Goal: Task Accomplishment & Management: Complete application form

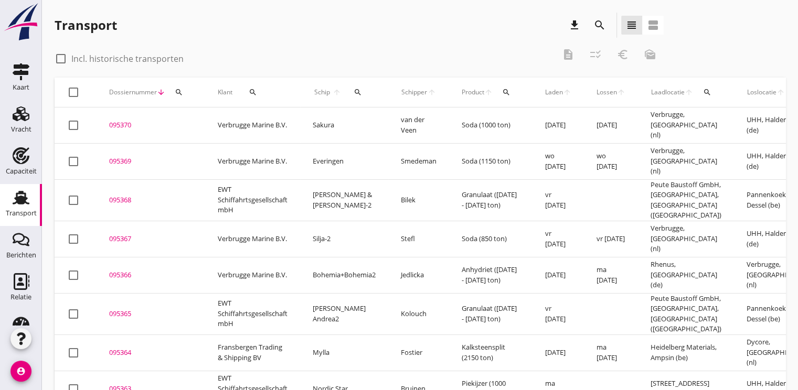
click at [179, 95] on icon "search" at bounding box center [179, 92] width 8 height 8
click at [188, 115] on input "Zoeken op dossiernummer..." at bounding box center [228, 122] width 109 height 17
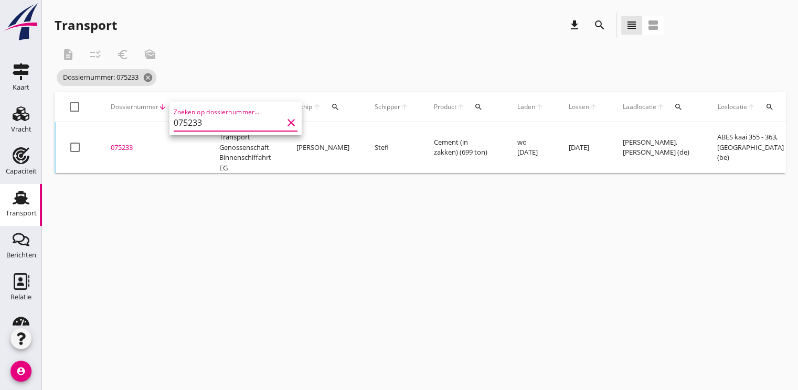
scroll to position [0, 280]
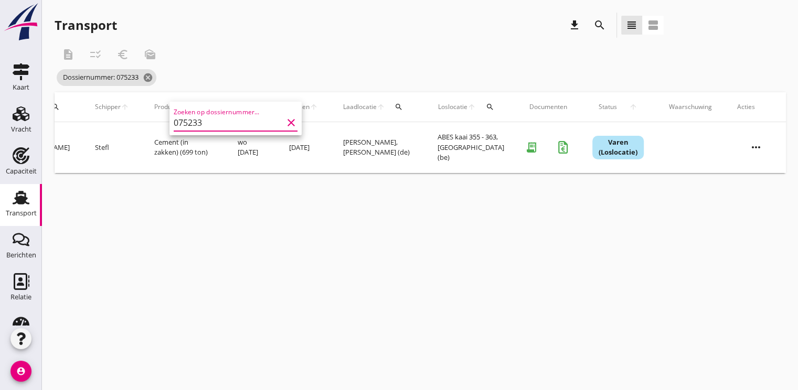
type input "075233"
click at [766, 153] on icon "more_horiz" at bounding box center [756, 147] width 29 height 29
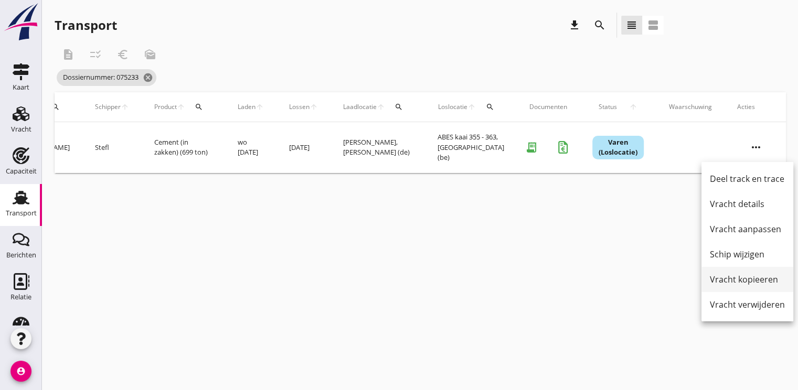
click at [723, 278] on div "Vracht kopieeren" at bounding box center [747, 279] width 75 height 13
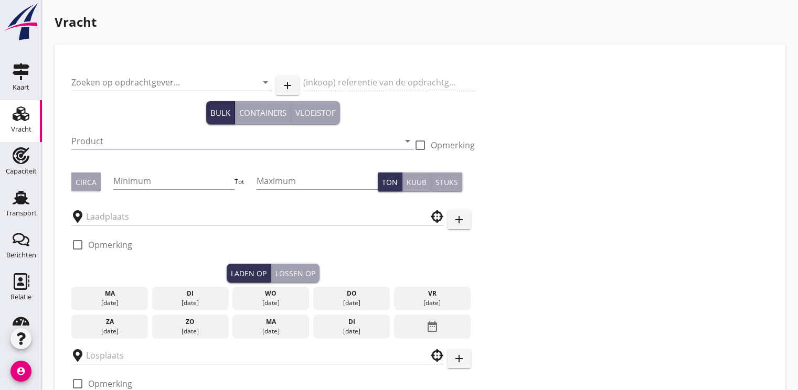
type input "Deutsche Transport Genossenschaft Binnenschiffahrt EG"
type input "Cement (in zakken) (6912)"
type input "700"
type input "800"
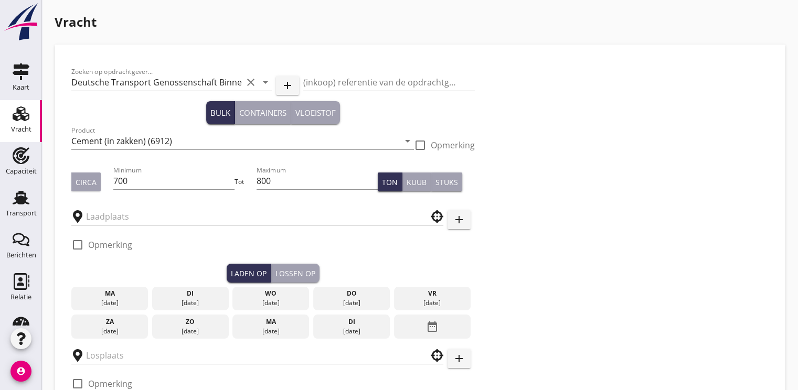
type input "Oelrich"
type input "ABES kaai 355 - 363"
checkbox input "true"
type input "10000"
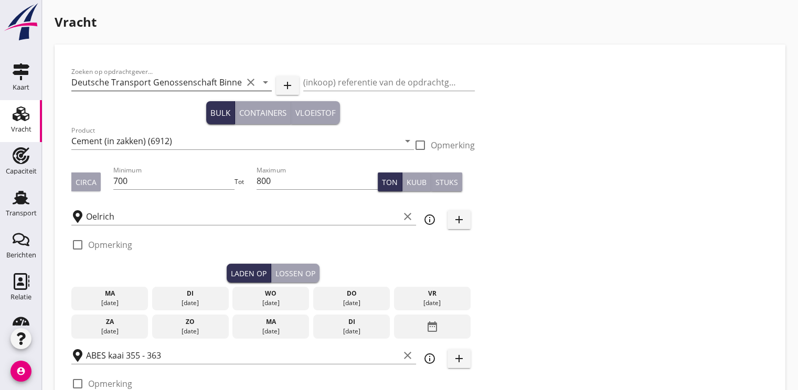
checkbox input "false"
radio input "false"
checkbox input "true"
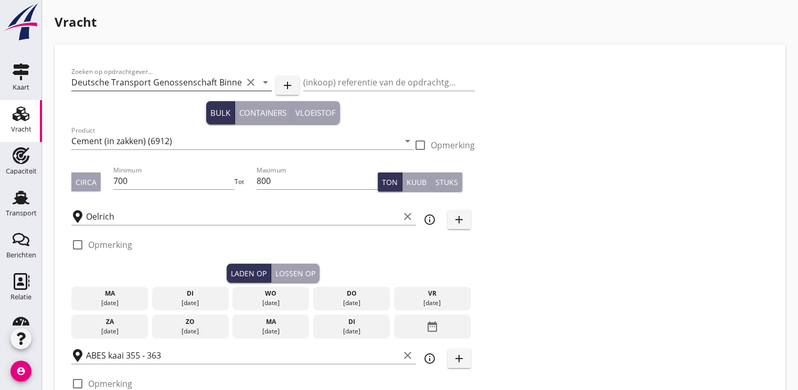
checkbox input "true"
type input "2"
type input "48"
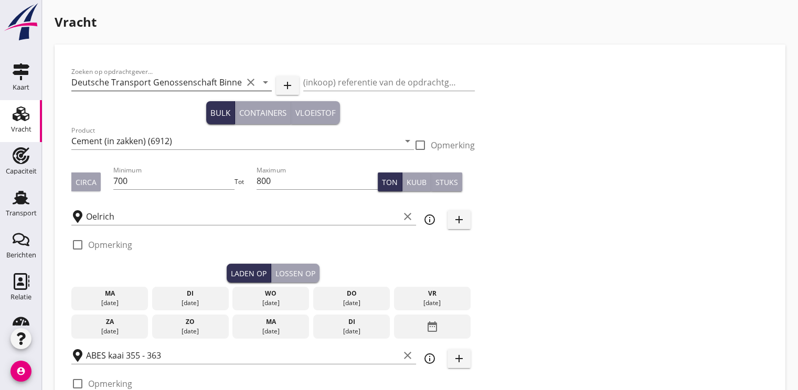
type input "5"
type input "10750"
checkbox input "false"
radio input "false"
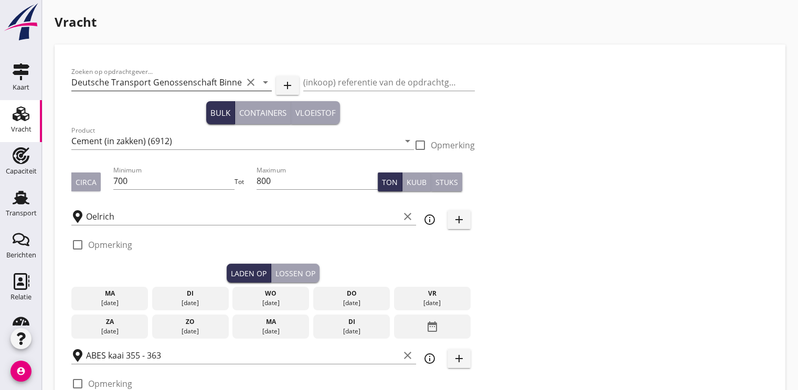
radio input "false"
checkbox input "true"
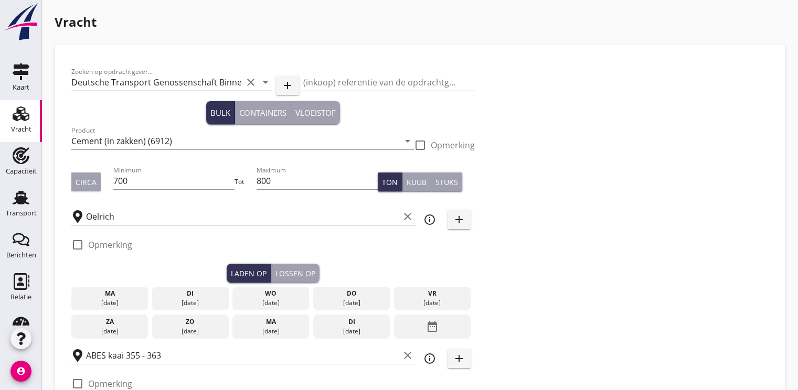
type input "36"
type input "48"
type input "21"
click at [140, 179] on input "700" at bounding box center [174, 181] width 122 height 17
type input "7"
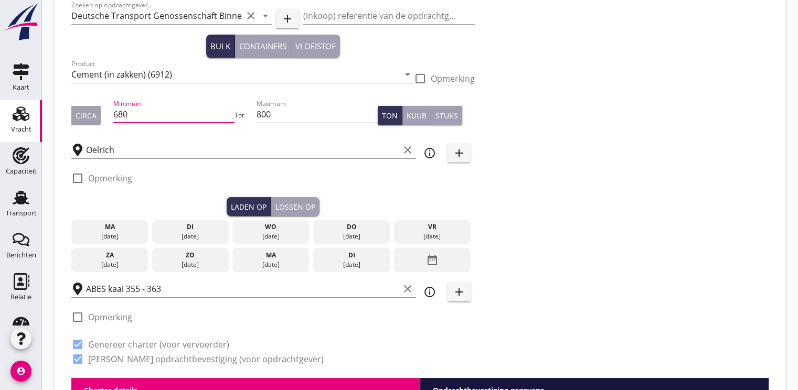
scroll to position [157, 0]
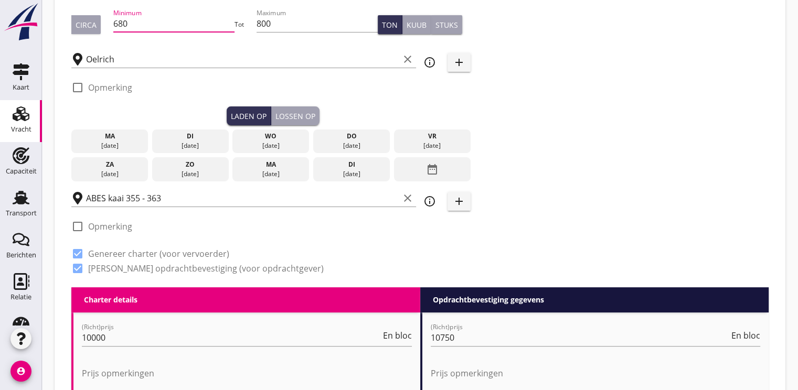
type input "680"
click at [426, 142] on div "[DATE]" at bounding box center [432, 145] width 71 height 9
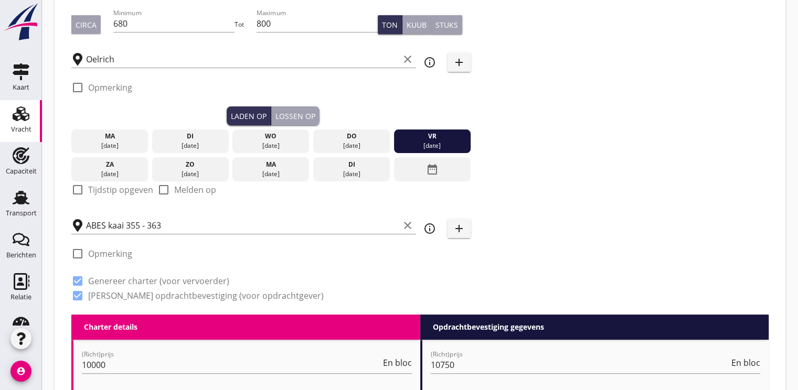
scroll to position [0, 0]
click at [80, 189] on div at bounding box center [78, 190] width 18 height 18
checkbox input "true"
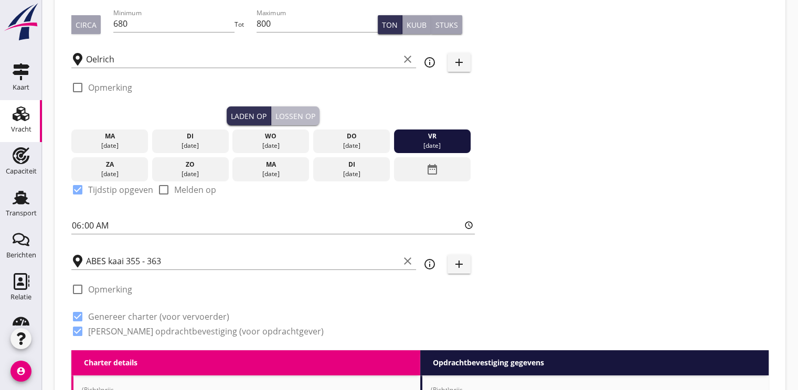
click at [302, 113] on div "Lossen op" at bounding box center [296, 116] width 40 height 11
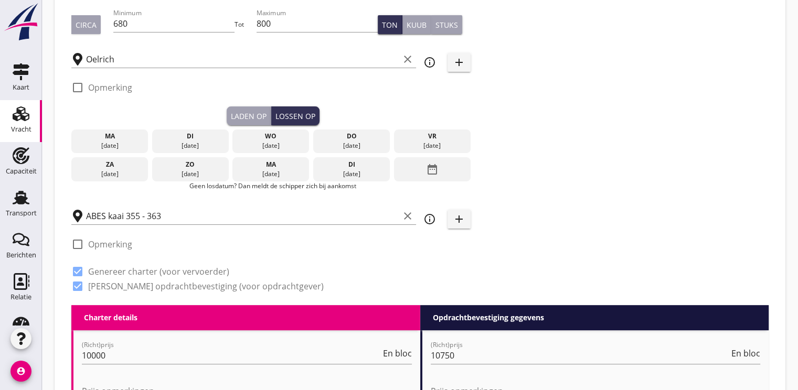
click at [434, 168] on icon "date_range" at bounding box center [432, 169] width 13 height 19
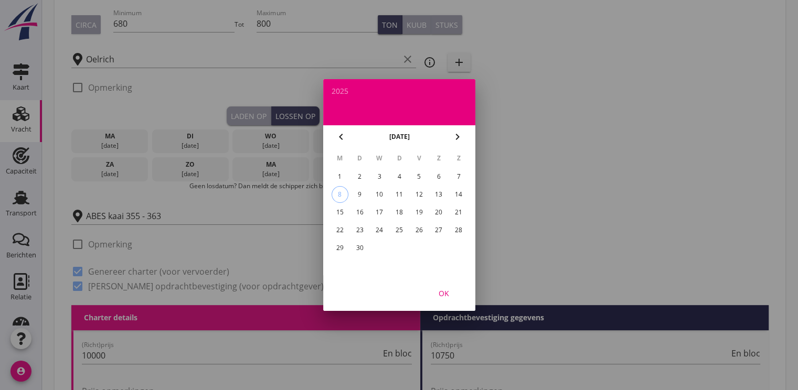
click at [381, 212] on div "17" at bounding box center [379, 212] width 17 height 17
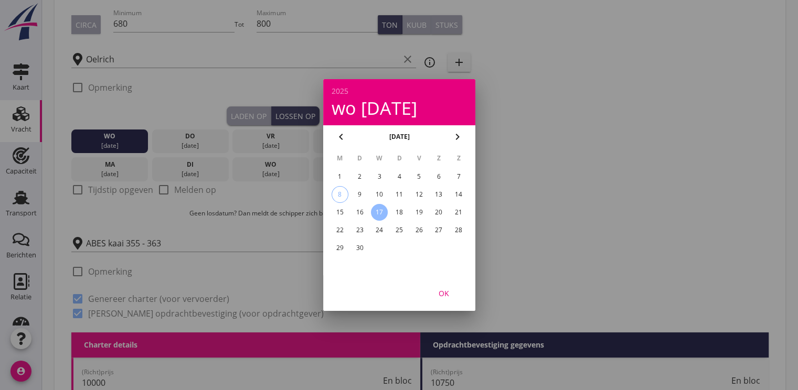
click at [445, 293] on div "OK" at bounding box center [443, 293] width 29 height 11
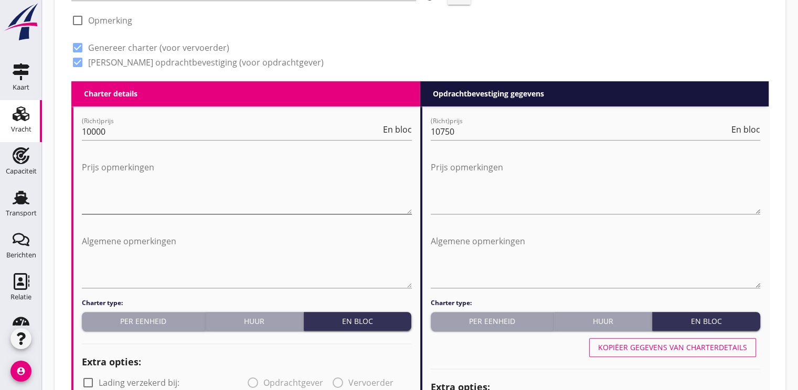
scroll to position [420, 0]
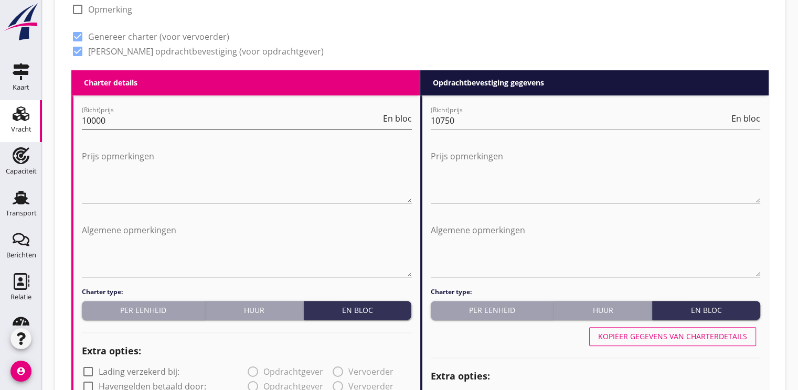
click at [109, 124] on input "10000" at bounding box center [231, 120] width 299 height 17
type input "10.00"
click at [468, 122] on input "10750" at bounding box center [580, 120] width 299 height 17
type input "11"
click at [483, 309] on div "Per eenheid" at bounding box center [492, 310] width 115 height 11
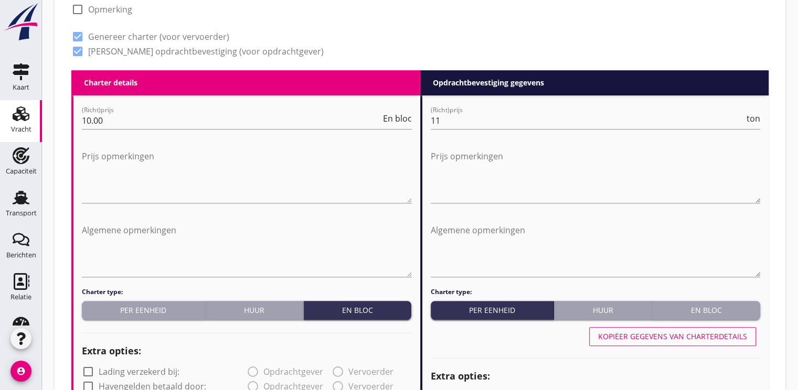
click at [142, 310] on div "Per eenheid" at bounding box center [143, 310] width 115 height 11
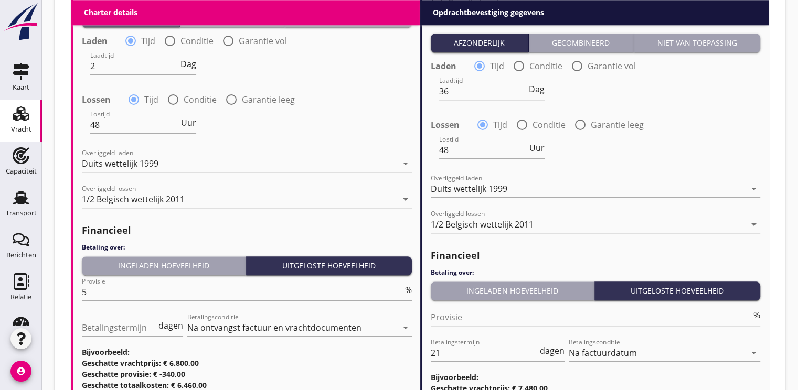
scroll to position [1102, 0]
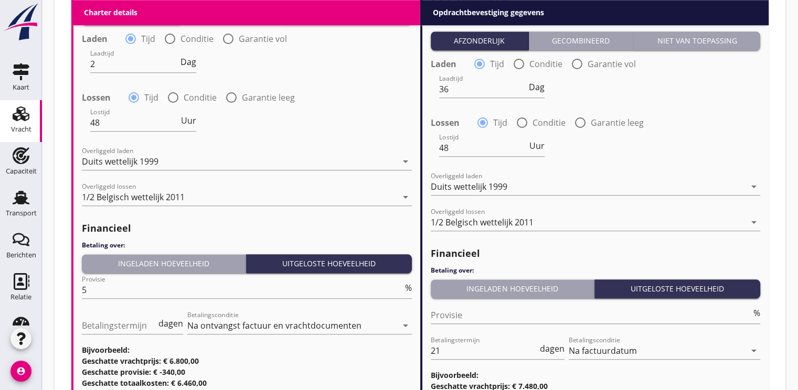
click at [171, 266] on div "Ingeladen hoeveelheid" at bounding box center [163, 263] width 155 height 11
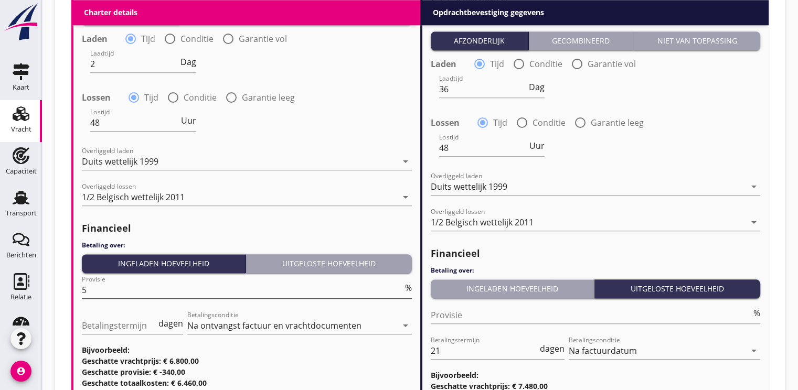
click at [98, 297] on input "5" at bounding box center [242, 290] width 321 height 17
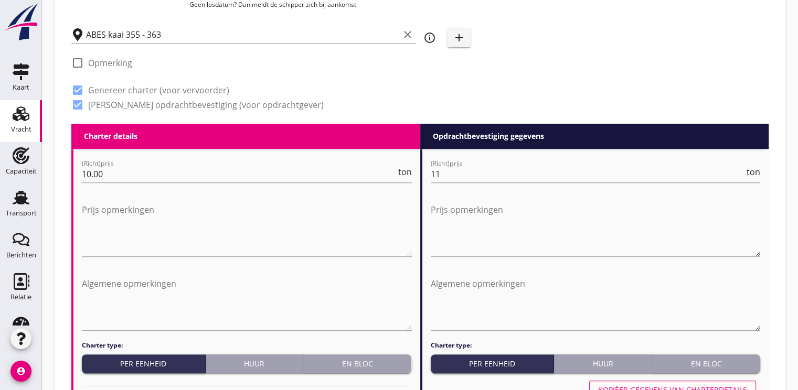
scroll to position [367, 0]
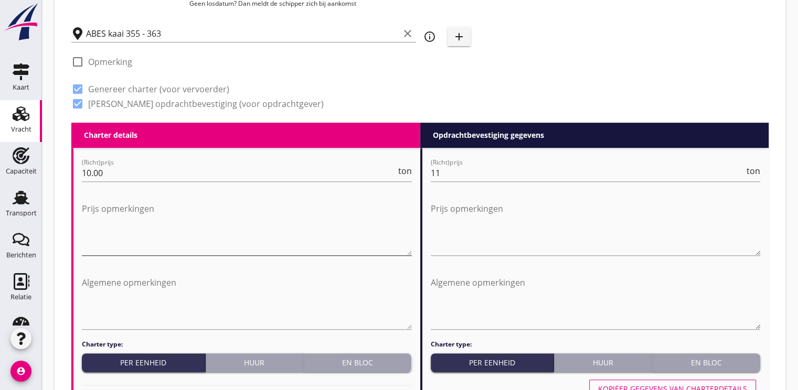
click at [109, 240] on textarea "Prijs opmerkingen" at bounding box center [247, 227] width 330 height 55
type textarea "Fracht zahlbar über 800 ton"
click at [448, 229] on textarea "Prijs opmerkingen" at bounding box center [596, 227] width 330 height 55
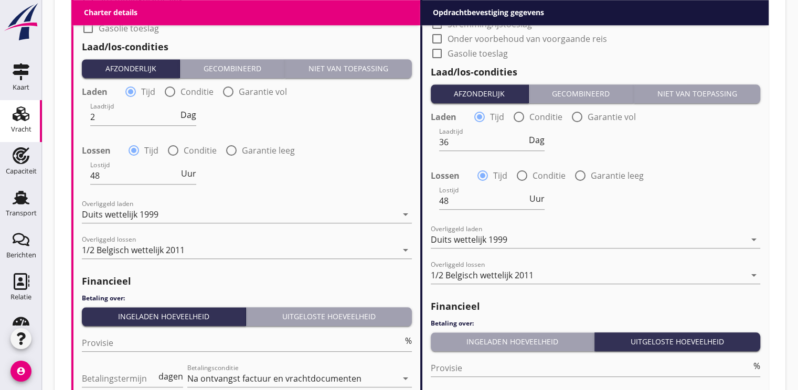
scroll to position [1205, 0]
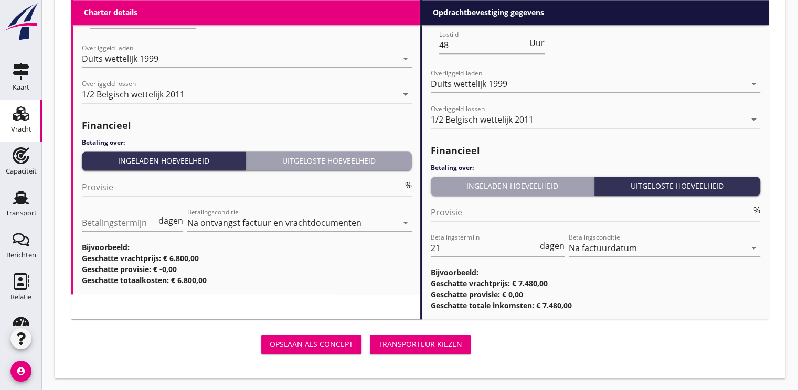
type textarea "Fracht zahlbar über 800 ton"
click at [426, 337] on button "Transporteur kiezen" at bounding box center [420, 344] width 101 height 19
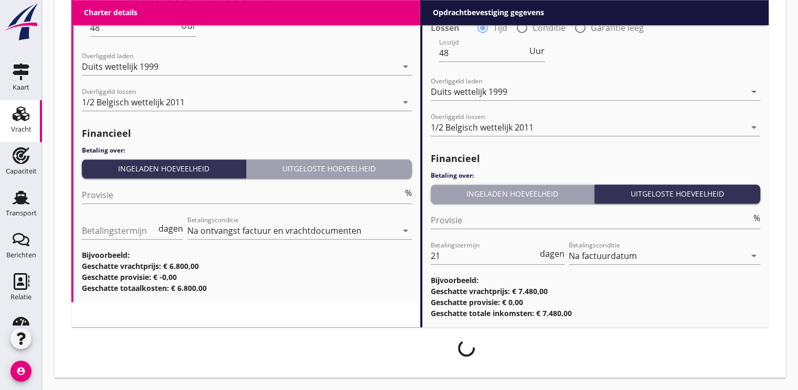
scroll to position [1197, 0]
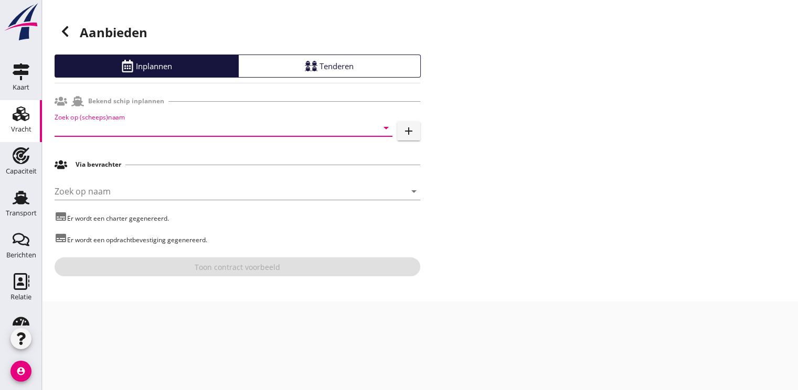
click at [69, 127] on input "Zoek op (scheeps)naam" at bounding box center [209, 128] width 309 height 17
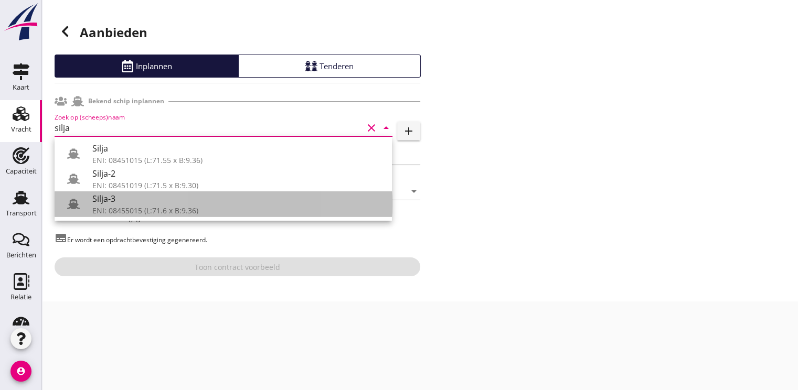
click at [107, 204] on div "Silja-3" at bounding box center [237, 199] width 291 height 13
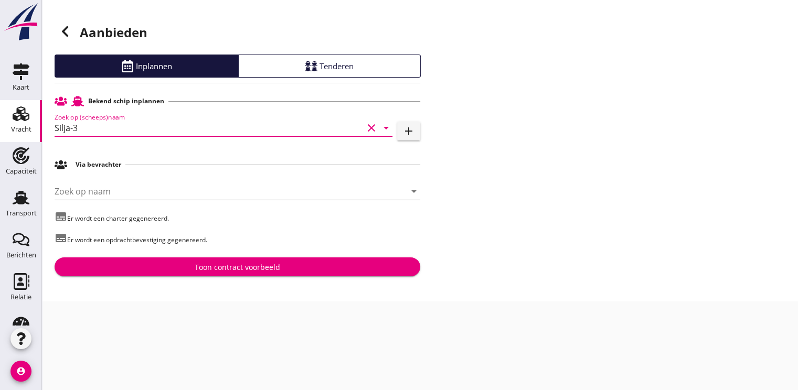
type input "Silja-3"
click at [103, 189] on input "Zoek op naam" at bounding box center [223, 191] width 336 height 17
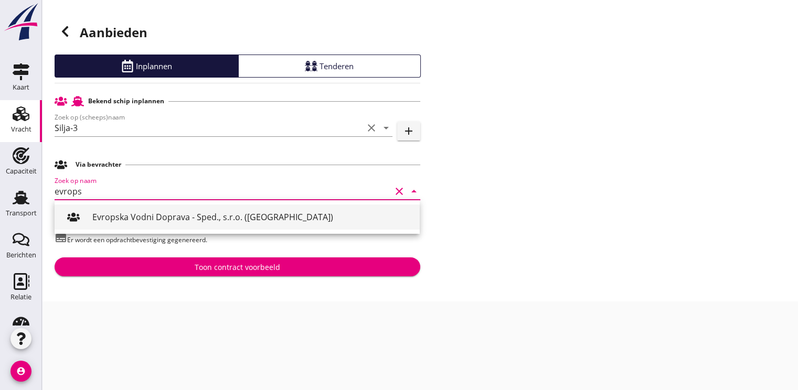
click at [102, 220] on div "Evropska Vodni Doprava - Sped., s.r.o. ([GEOGRAPHIC_DATA])" at bounding box center [251, 217] width 319 height 13
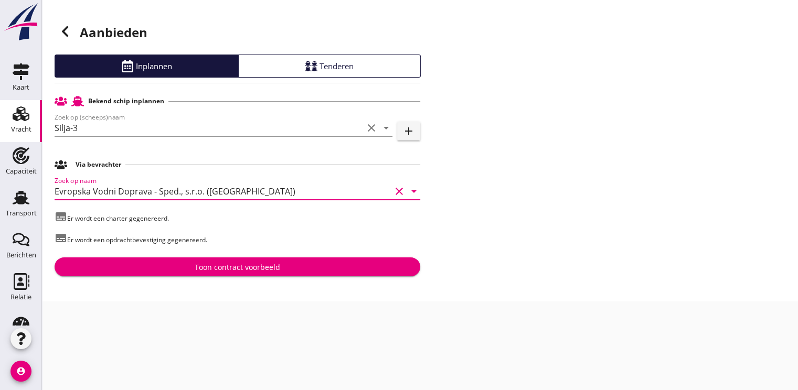
type input "Evropska Vodni Doprava - Sped., s.r.o. ([GEOGRAPHIC_DATA])"
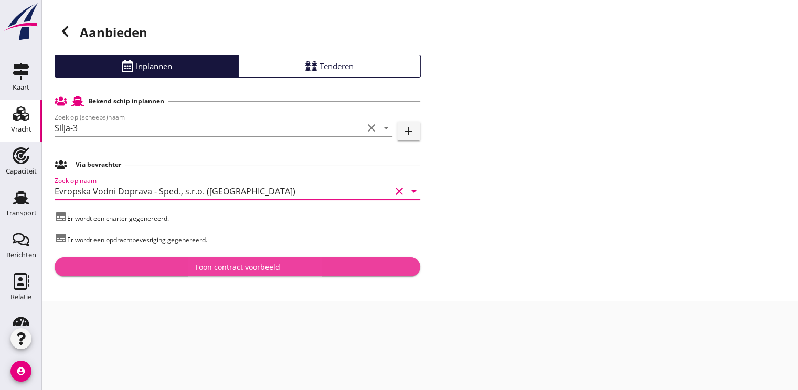
click at [182, 265] on div "Toon contract voorbeeld" at bounding box center [237, 267] width 349 height 11
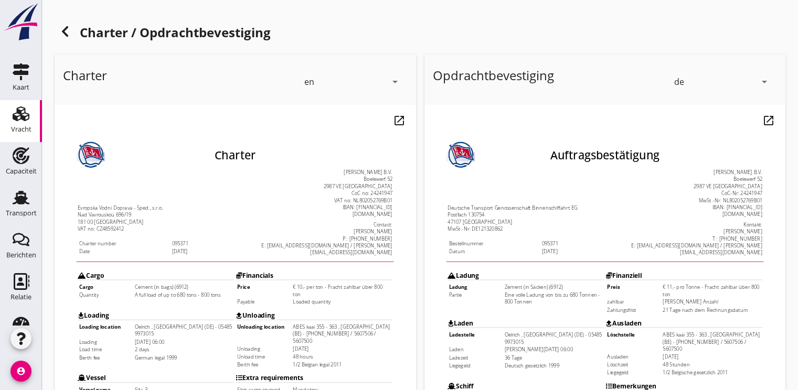
click at [399, 86] on icon "arrow_drop_down" at bounding box center [394, 82] width 13 height 13
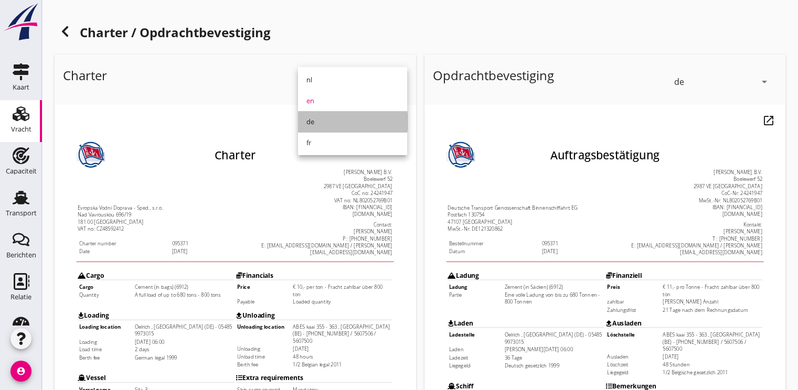
click at [337, 118] on div "de" at bounding box center [352, 121] width 92 height 13
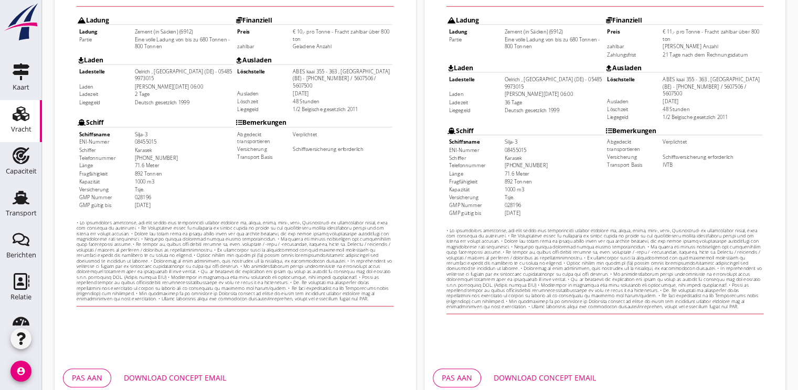
scroll to position [308, 0]
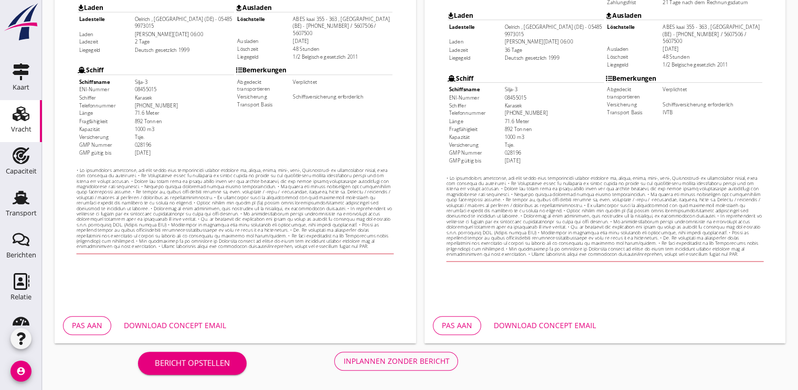
click at [180, 321] on div "Download concept email" at bounding box center [175, 325] width 102 height 11
click at [380, 363] on div "Inplannen zonder bericht" at bounding box center [396, 361] width 106 height 11
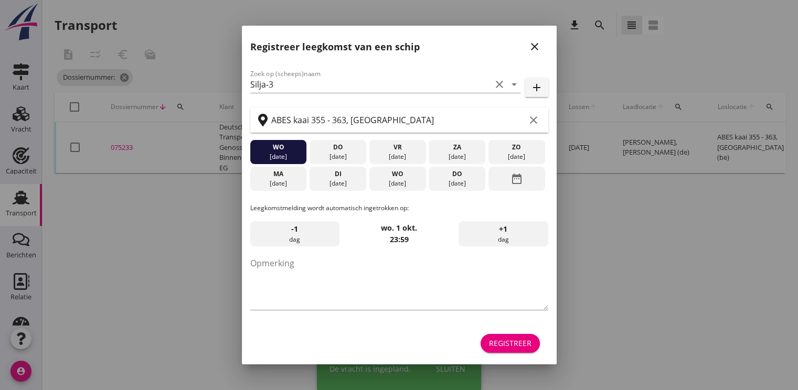
click at [505, 340] on div "Registreer" at bounding box center [510, 343] width 43 height 11
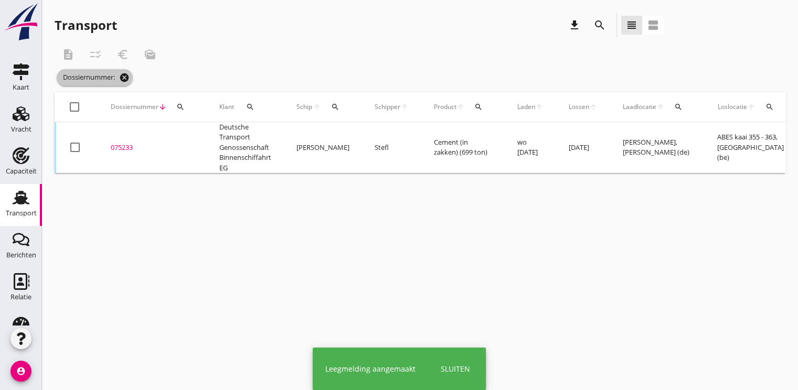
click at [129, 81] on icon "cancel" at bounding box center [124, 77] width 10 height 10
